Goal: Find specific page/section: Find specific page/section

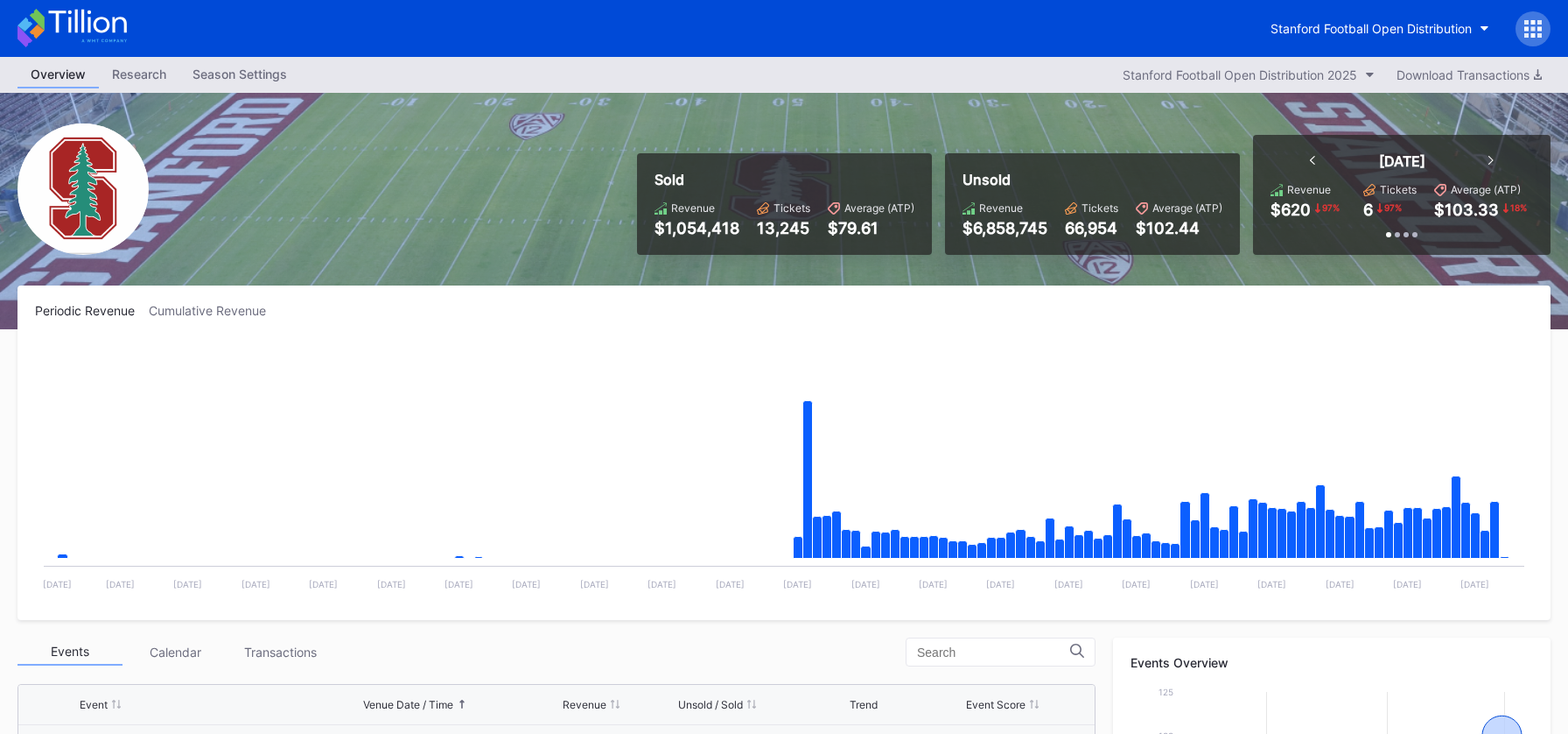
scroll to position [2, 0]
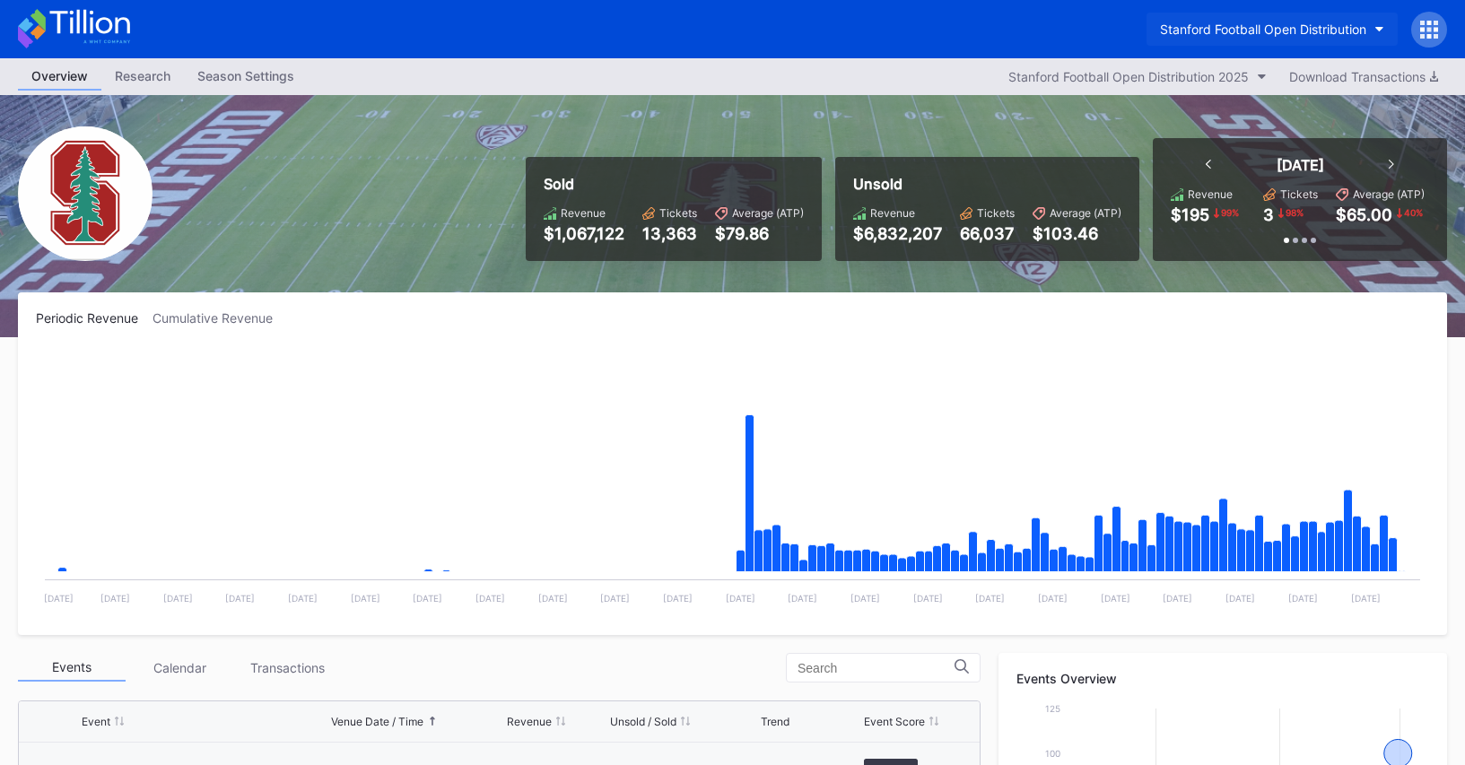
click at [1236, 26] on div "Stanford Football Open Distribution" at bounding box center [1263, 29] width 206 height 15
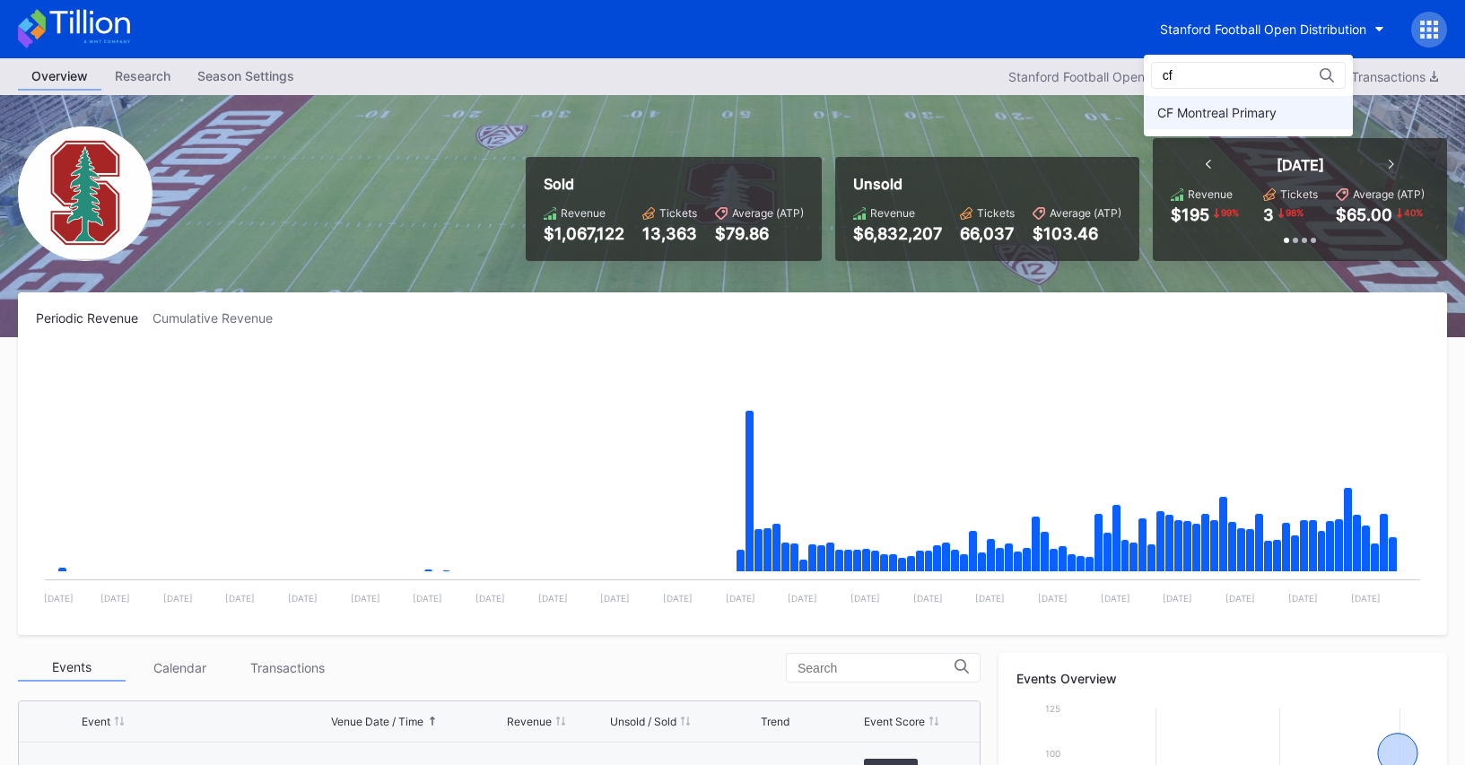
type input "cf"
click at [1240, 120] on div "CF Montreal Primary" at bounding box center [1248, 112] width 209 height 33
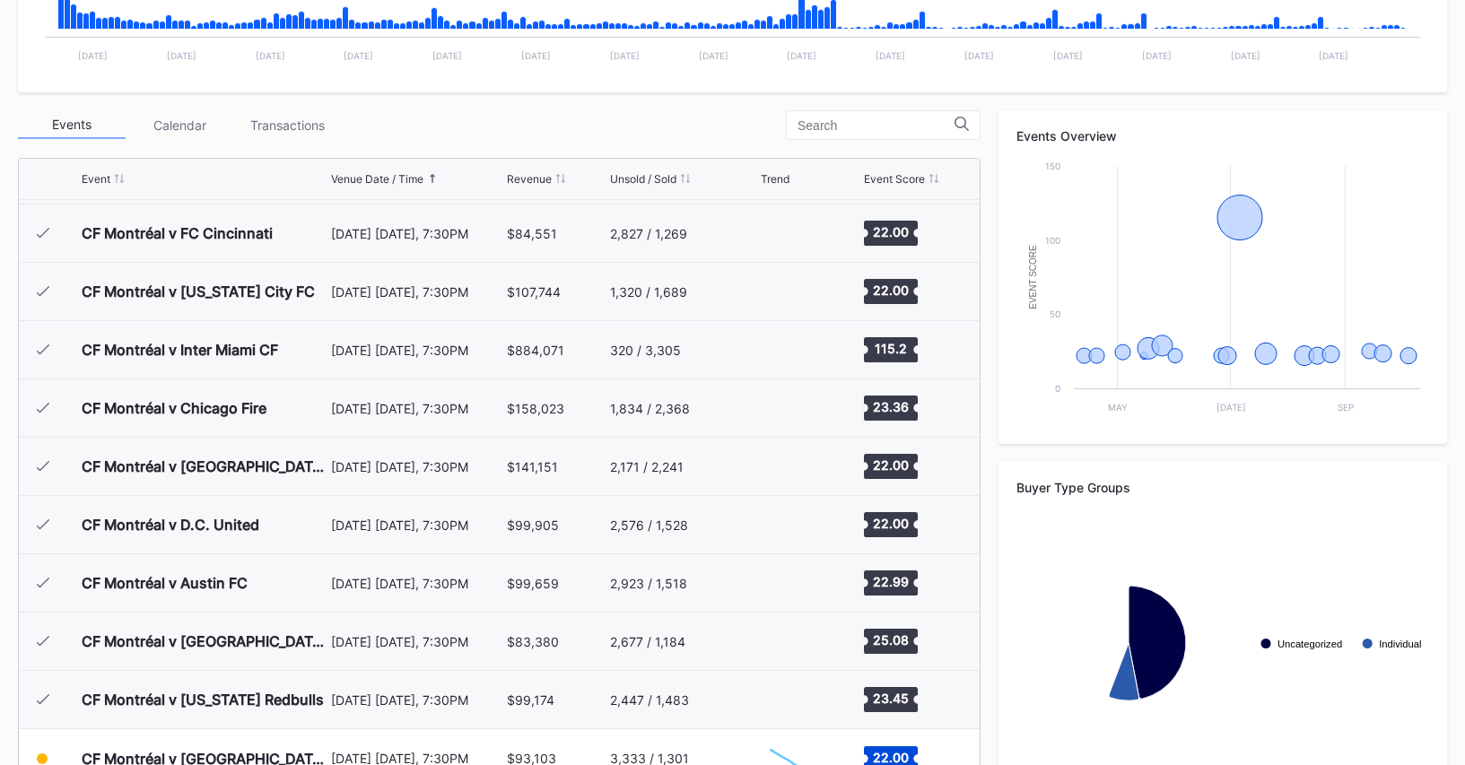
scroll to position [591, 0]
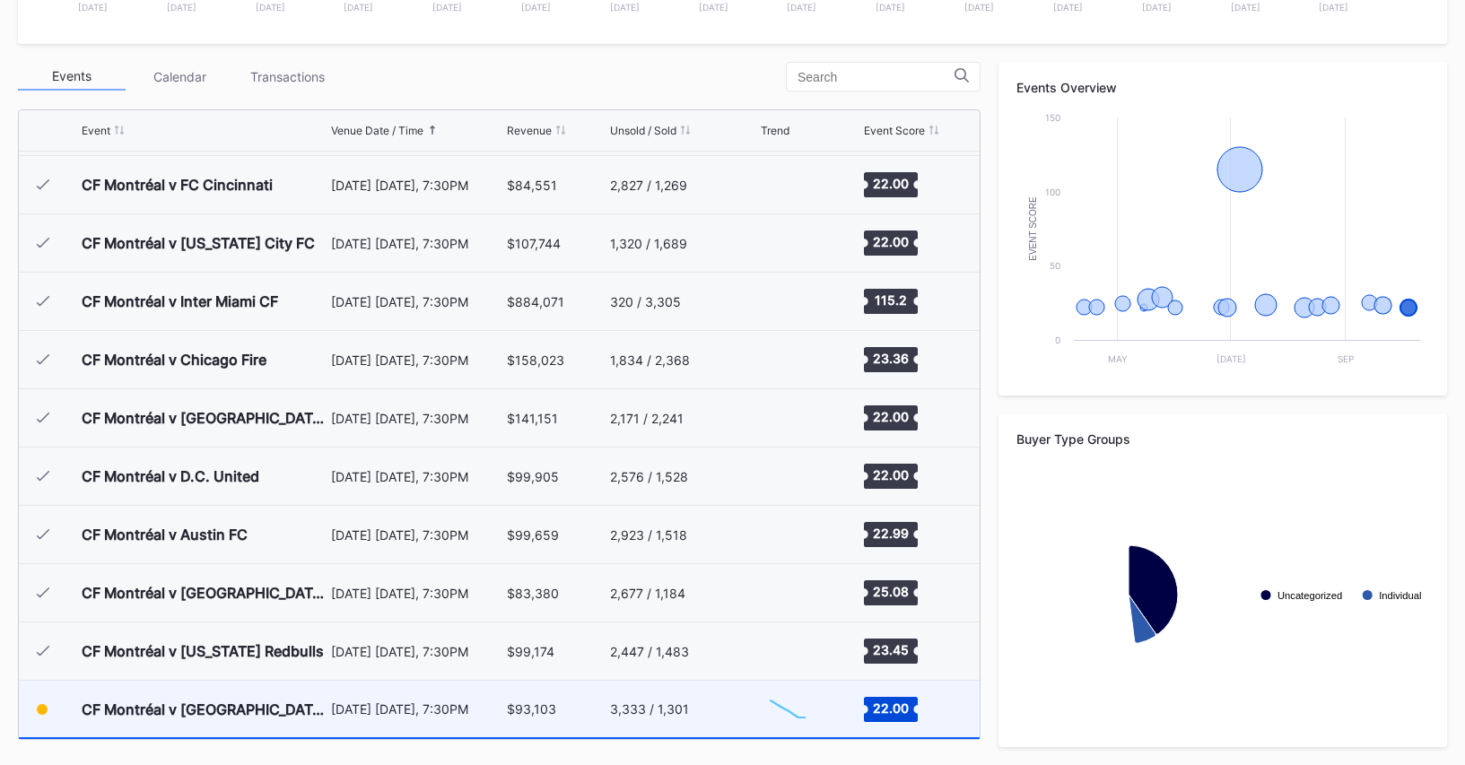
click at [631, 715] on div "3,333 / 1,301" at bounding box center [649, 708] width 79 height 15
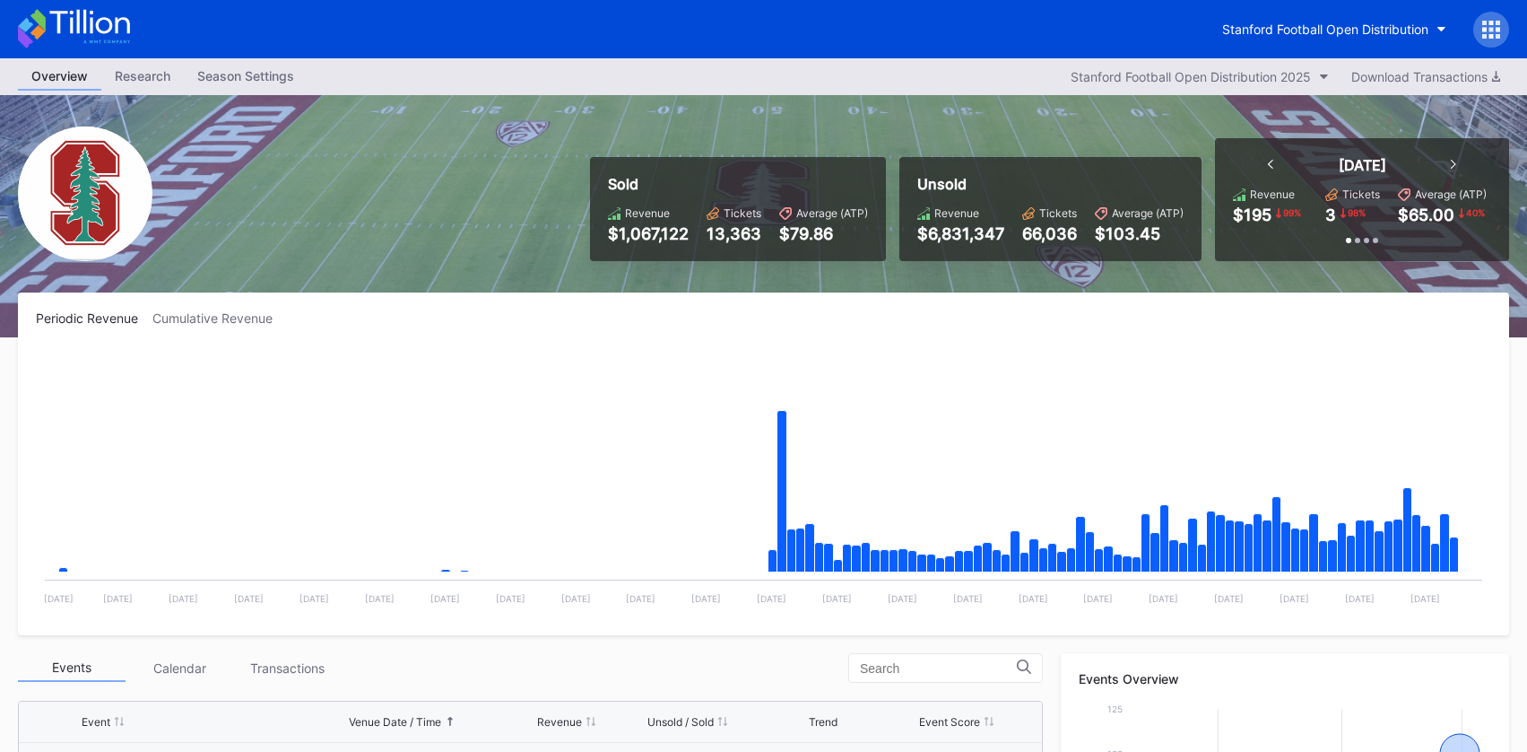
click at [125, 49] on div "Stanford Football Open Distribution" at bounding box center [763, 29] width 1527 height 58
click at [107, 43] on icon at bounding box center [74, 28] width 112 height 39
click at [1293, 34] on div "Stanford Football Open Distribution" at bounding box center [1325, 29] width 206 height 15
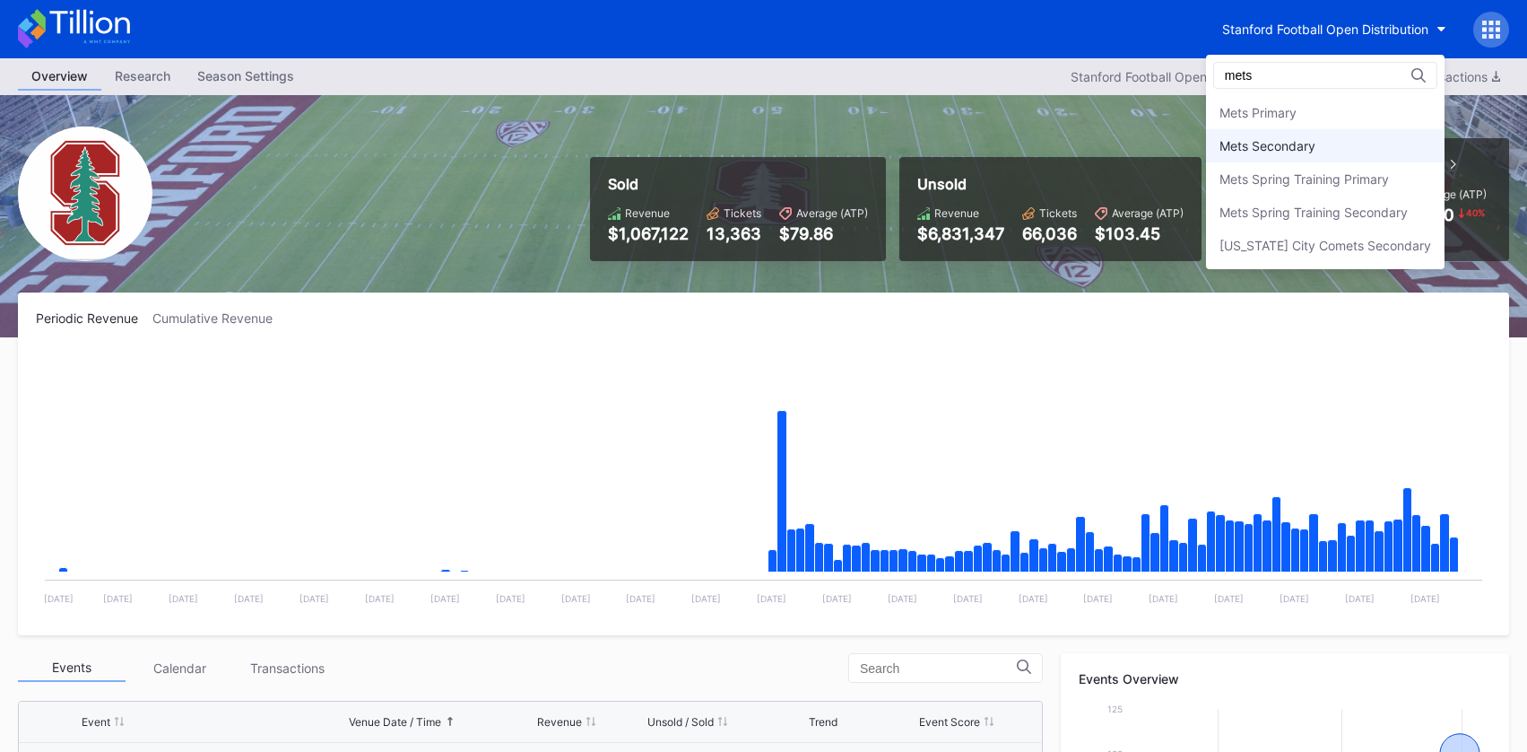
type input "mets"
click at [1281, 147] on div "Mets Secondary" at bounding box center [1268, 145] width 96 height 15
